Goal: Obtain resource: Download file/media

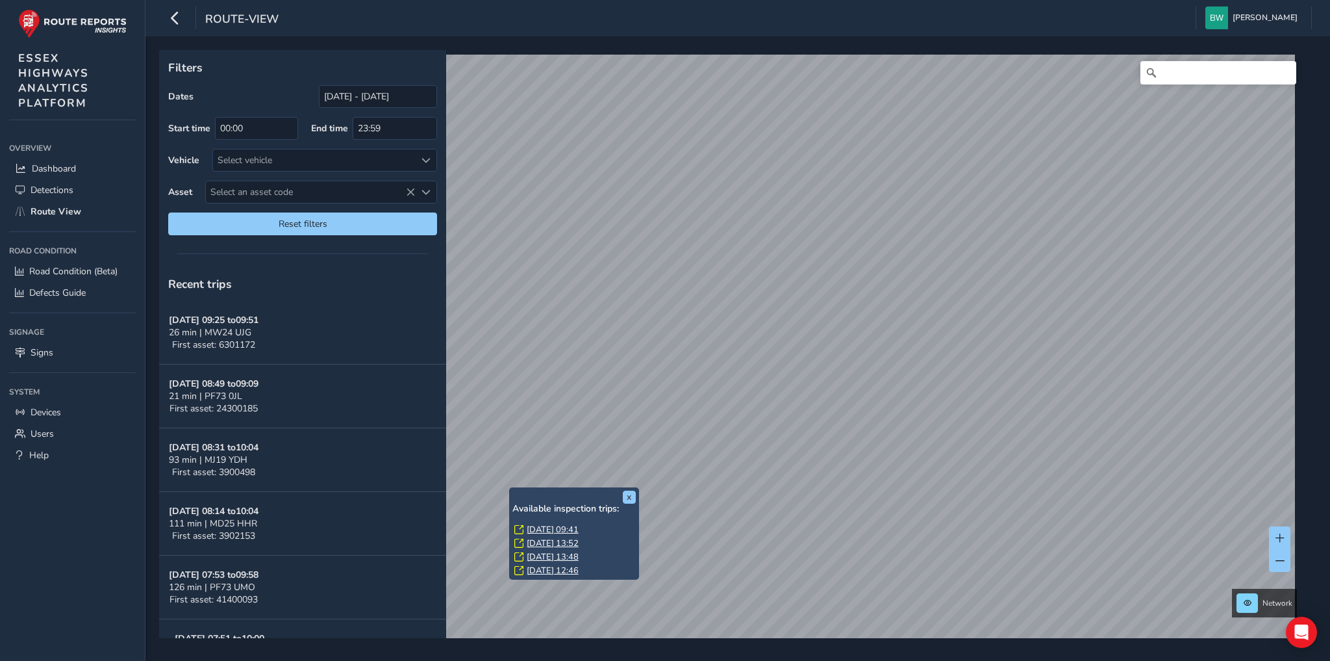
click at [576, 527] on link "[DATE] 09:41" at bounding box center [553, 530] width 52 height 12
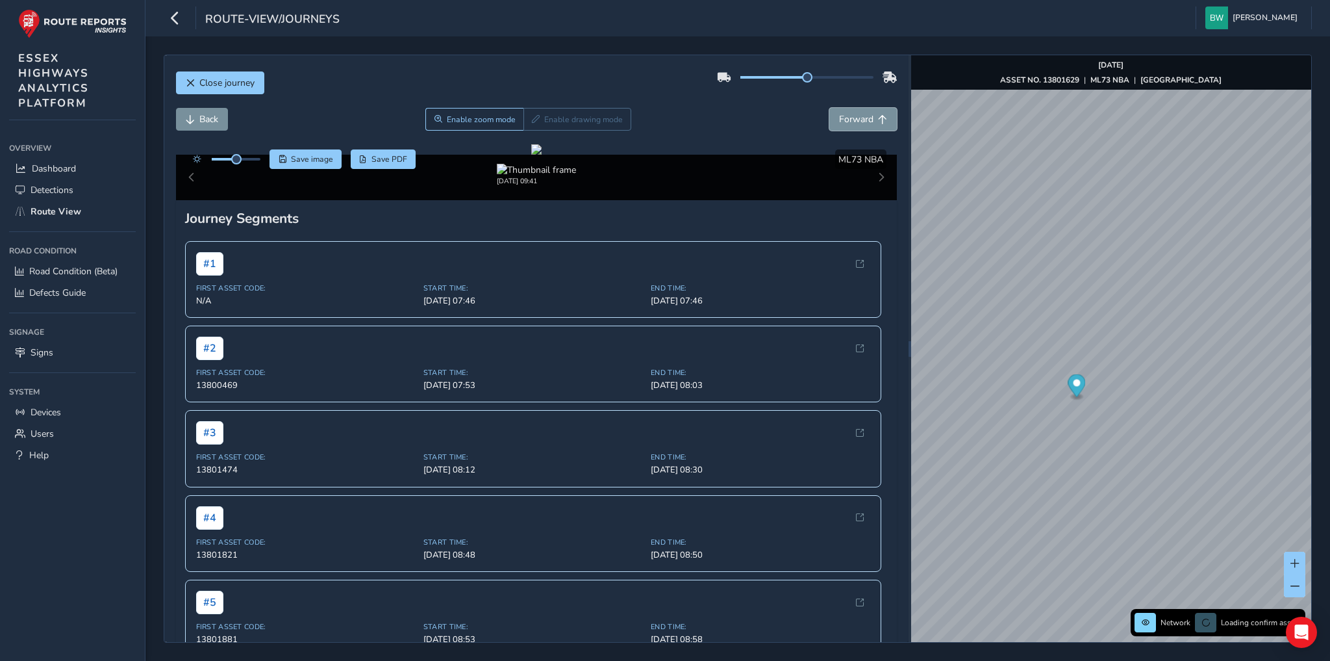
click at [865, 118] on span "Forward" at bounding box center [856, 119] width 34 height 12
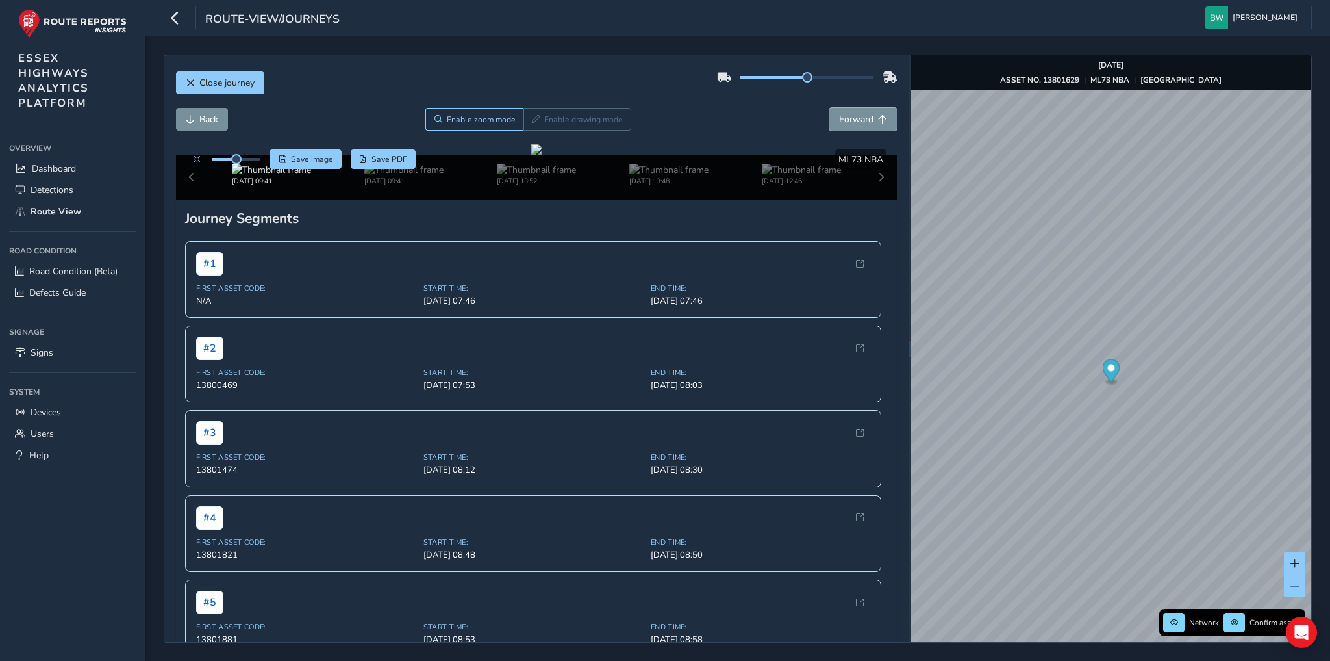
click at [865, 118] on span "Forward" at bounding box center [856, 119] width 34 height 12
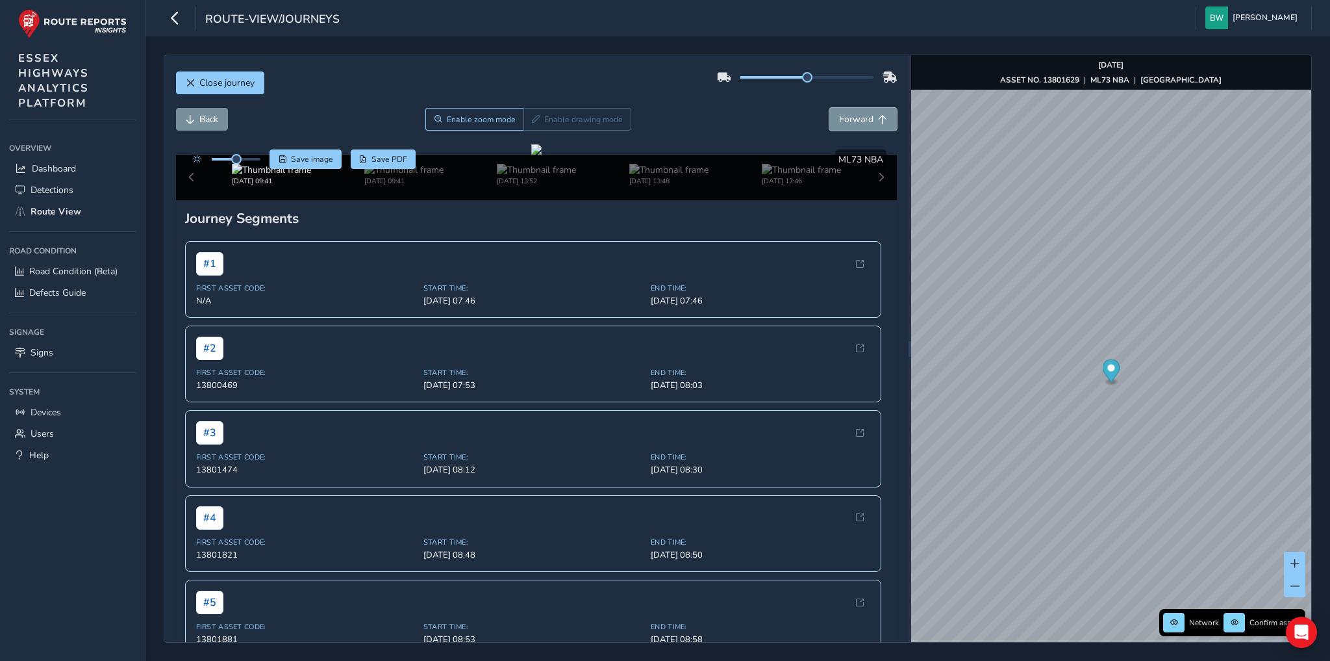
click at [865, 118] on span "Forward" at bounding box center [856, 119] width 34 height 12
click at [308, 156] on span "Save image" at bounding box center [312, 159] width 42 height 10
